Goal: Information Seeking & Learning: Learn about a topic

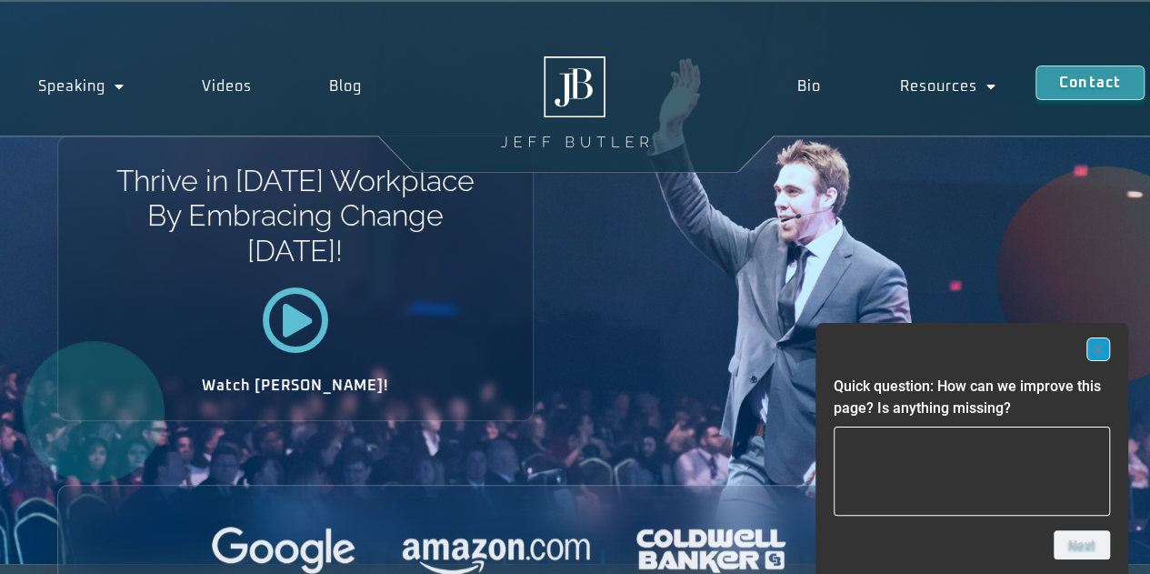
click at [1091, 351] on rect "Hide survey" at bounding box center [1098, 349] width 22 height 22
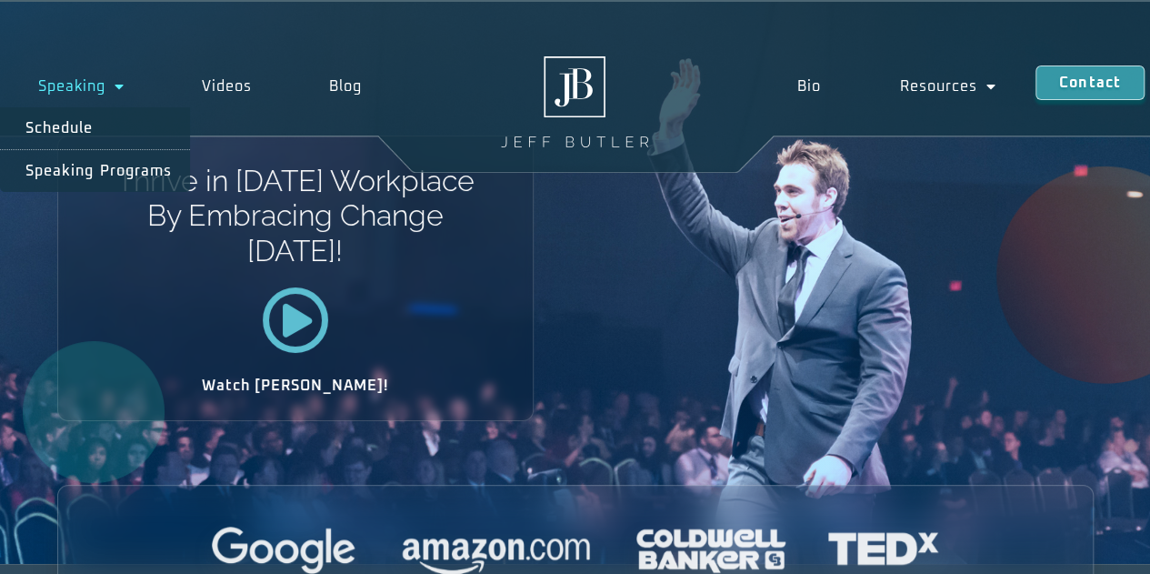
click at [102, 81] on link "Speaking" at bounding box center [82, 86] width 164 height 42
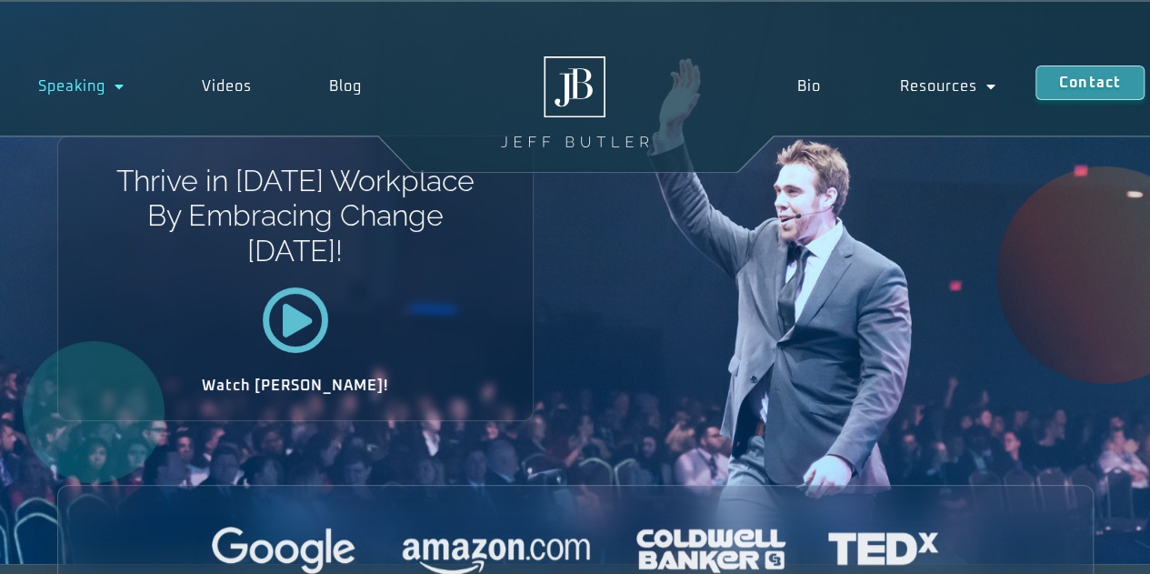
click at [102, 81] on link "Speaking" at bounding box center [82, 86] width 164 height 42
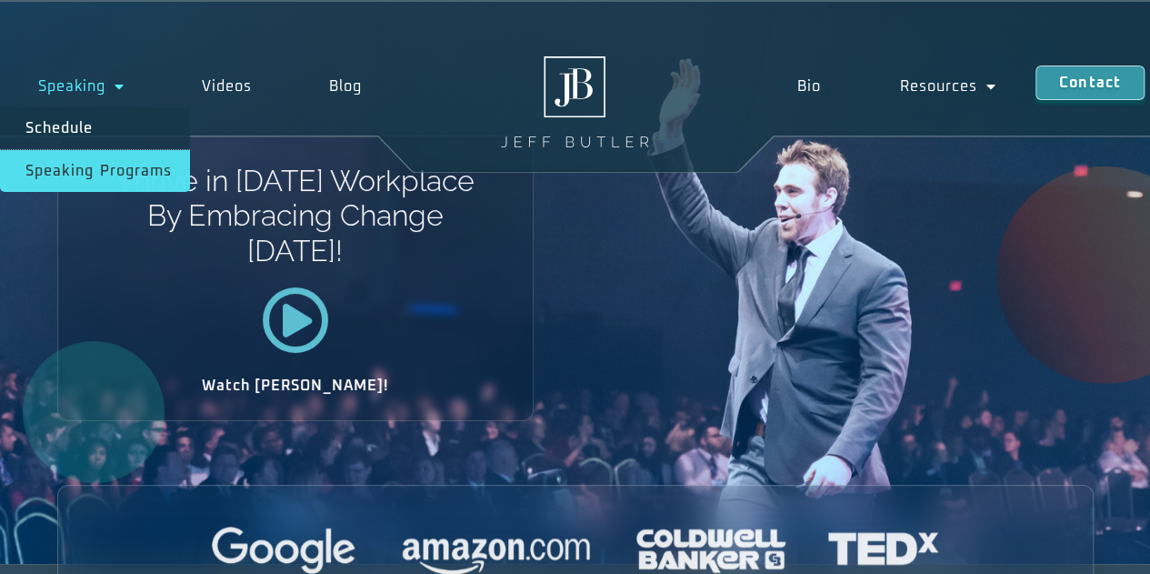
click at [89, 166] on link "Speaking Programs" at bounding box center [95, 171] width 190 height 42
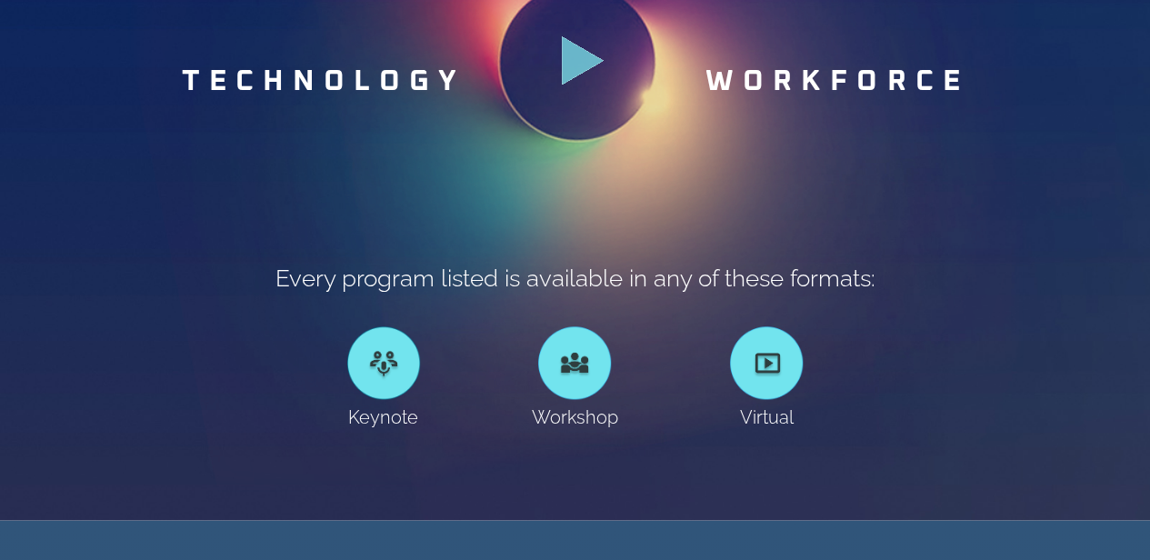
scroll to position [1182, 0]
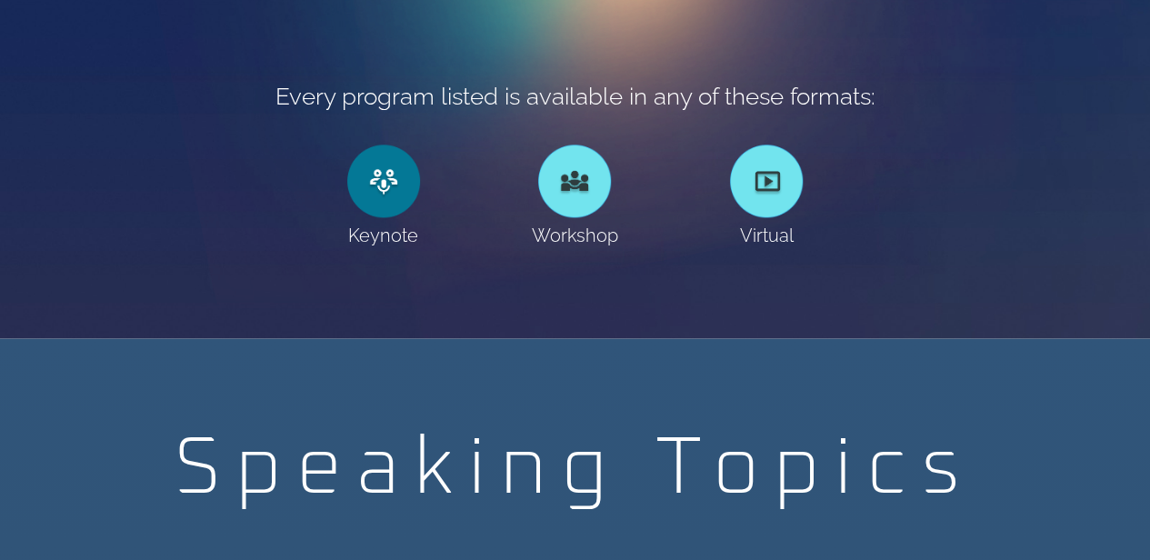
click at [378, 201] on link at bounding box center [383, 181] width 73 height 73
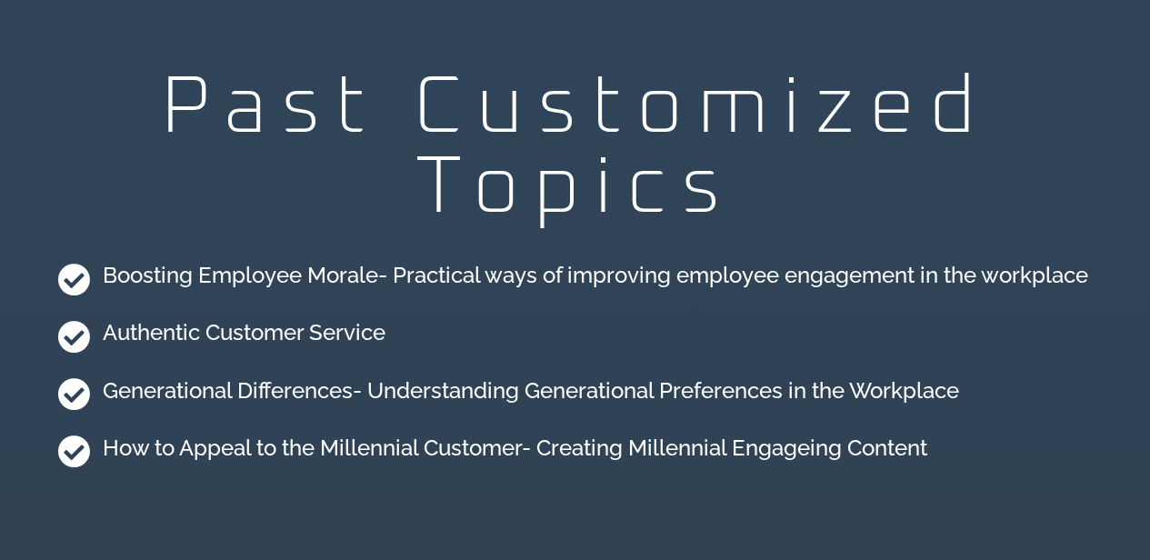
scroll to position [4828, 0]
